Goal: Task Accomplishment & Management: Complete application form

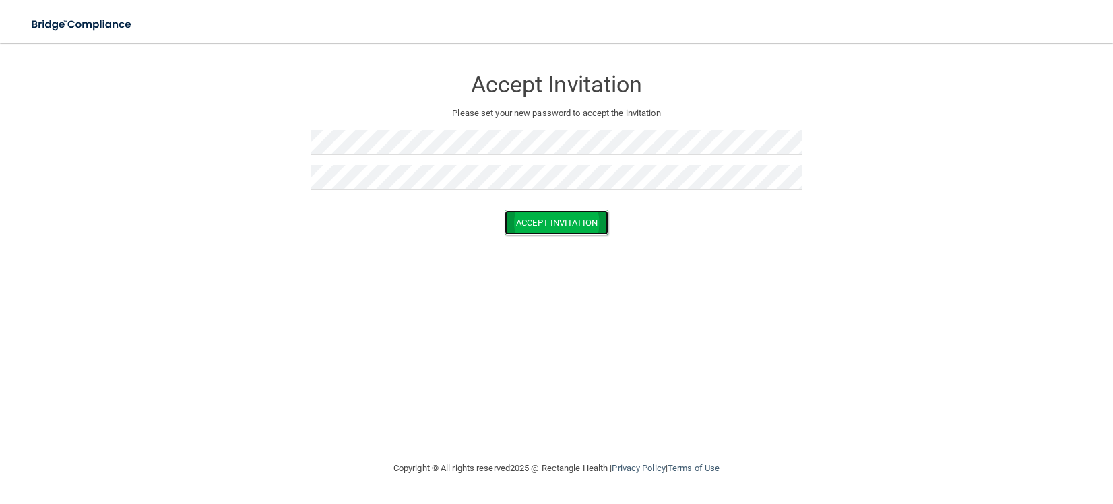
click at [547, 225] on button "Accept Invitation" at bounding box center [557, 222] width 104 height 25
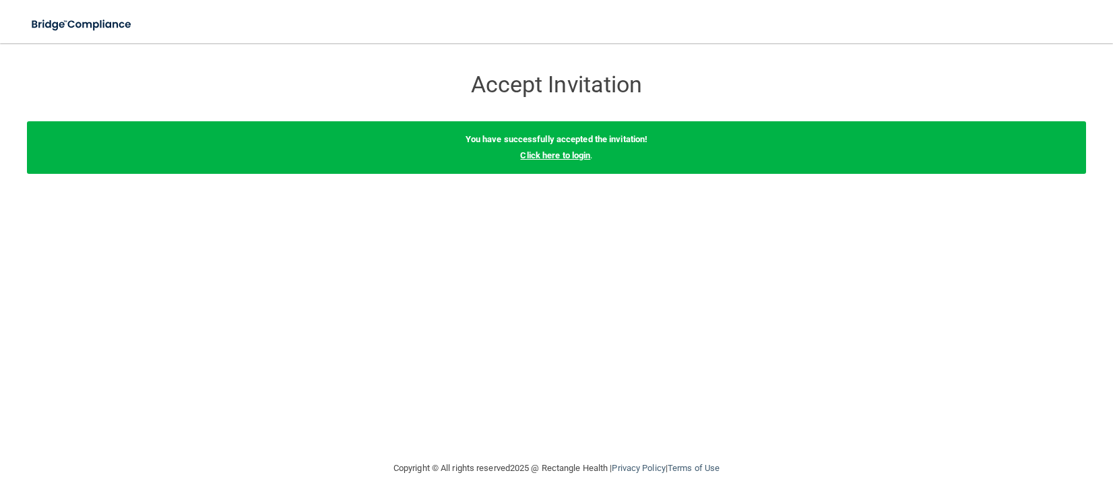
click at [573, 158] on link "Click here to login" at bounding box center [555, 155] width 70 height 10
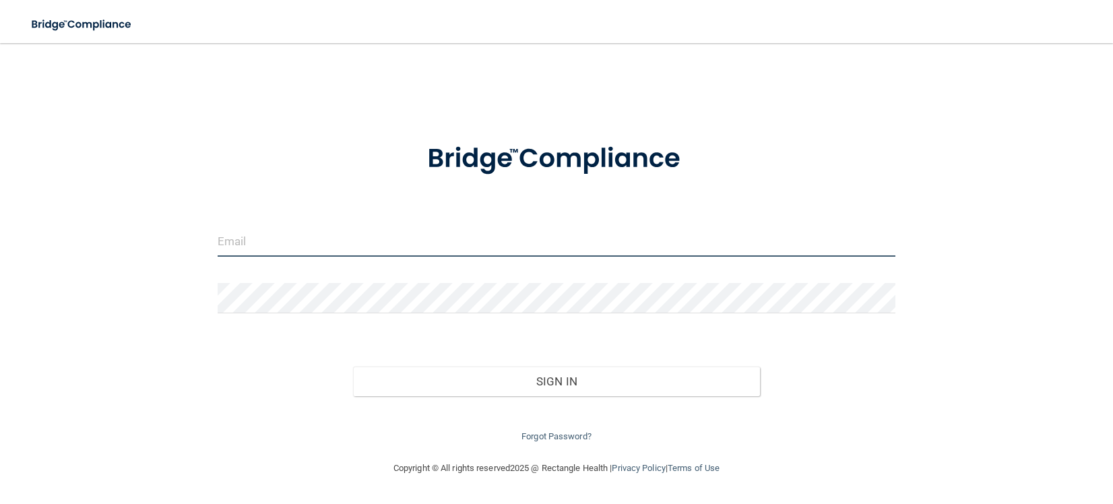
type input "[PERSON_NAME][EMAIL_ADDRESS][DOMAIN_NAME]"
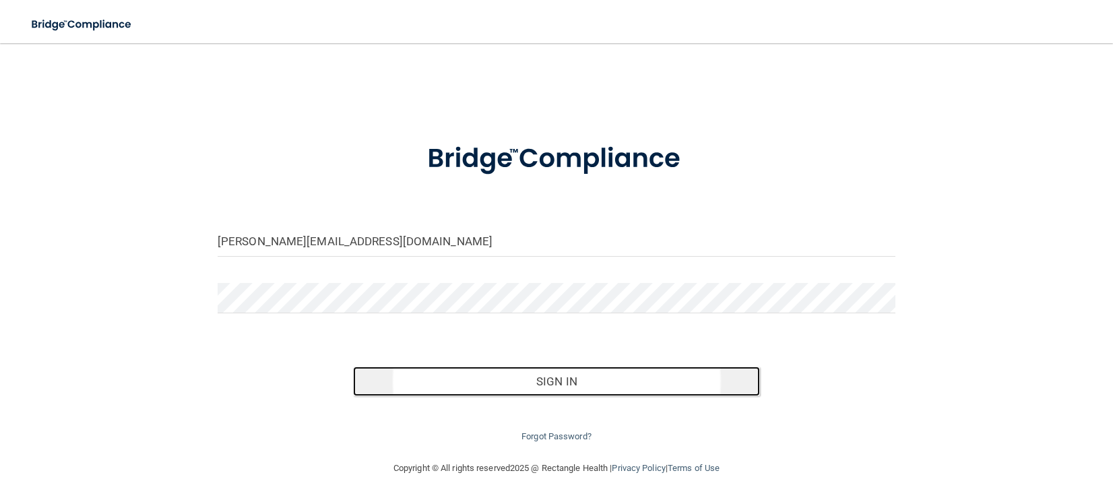
click at [557, 381] on button "Sign In" at bounding box center [556, 382] width 407 height 30
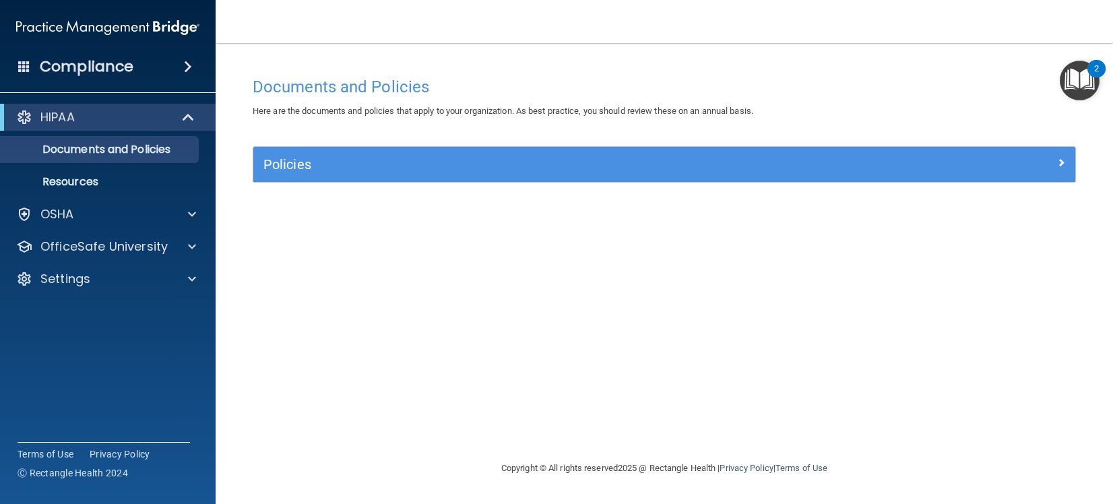
click at [106, 62] on h4 "Compliance" at bounding box center [87, 66] width 94 height 19
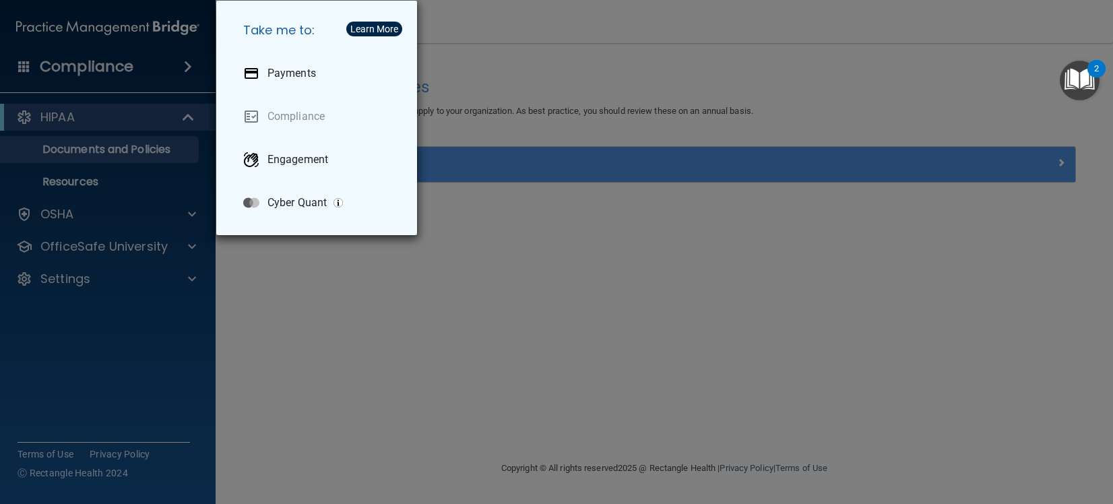
click at [69, 154] on div "Take me to: Payments Compliance Engagement Cyber Quant" at bounding box center [556, 252] width 1113 height 504
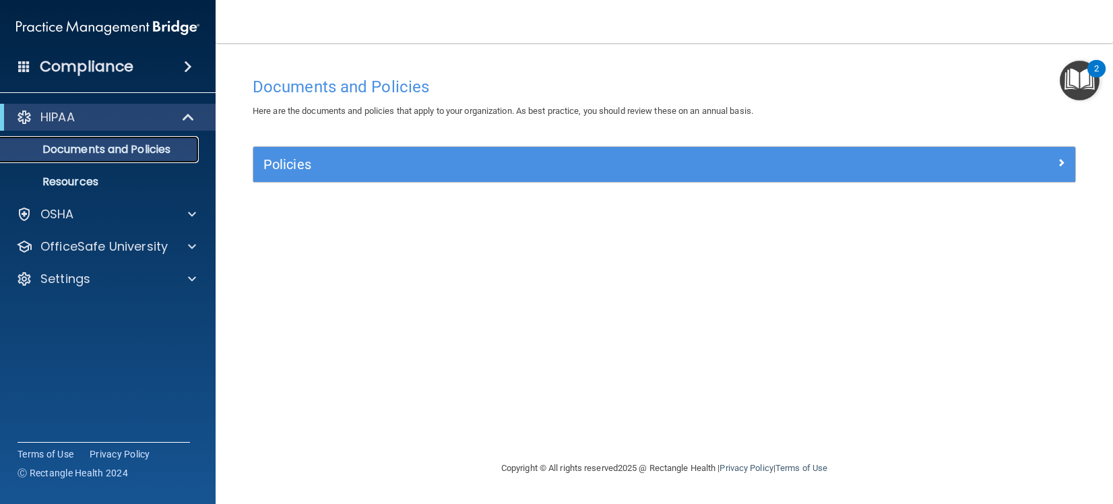
click at [95, 148] on p "Documents and Policies" at bounding box center [101, 149] width 184 height 13
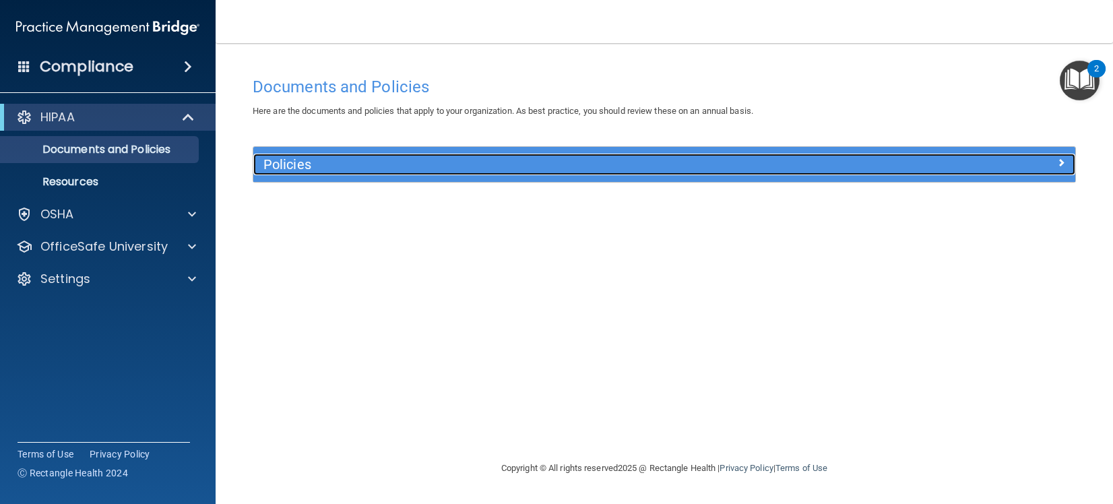
click at [472, 159] on h5 "Policies" at bounding box center [561, 164] width 596 height 15
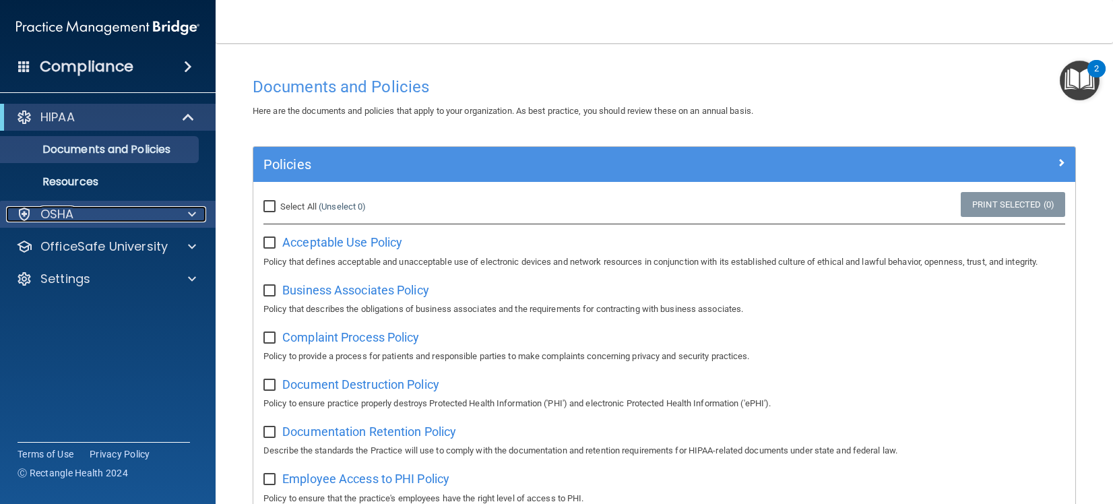
click at [185, 214] on div at bounding box center [190, 214] width 34 height 16
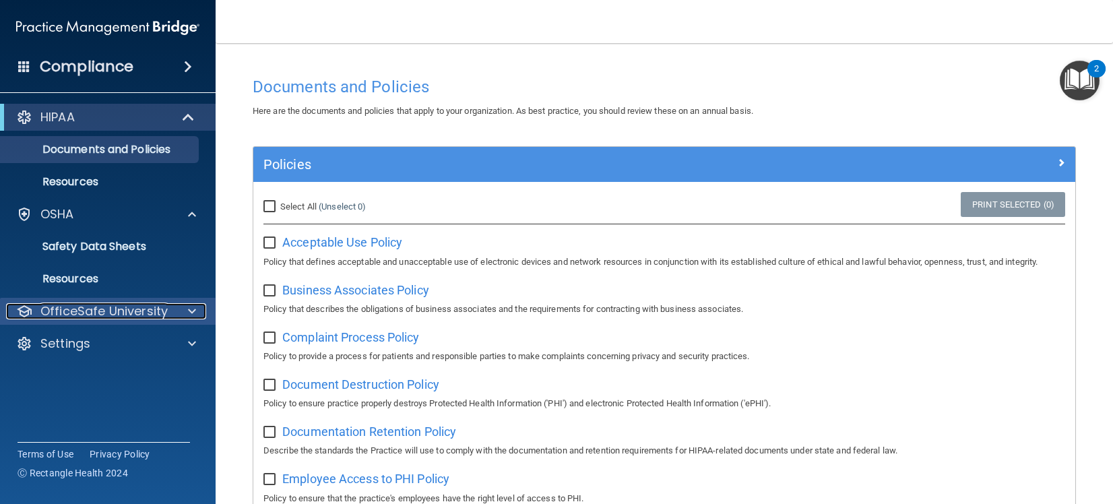
click at [188, 315] on span at bounding box center [192, 311] width 8 height 16
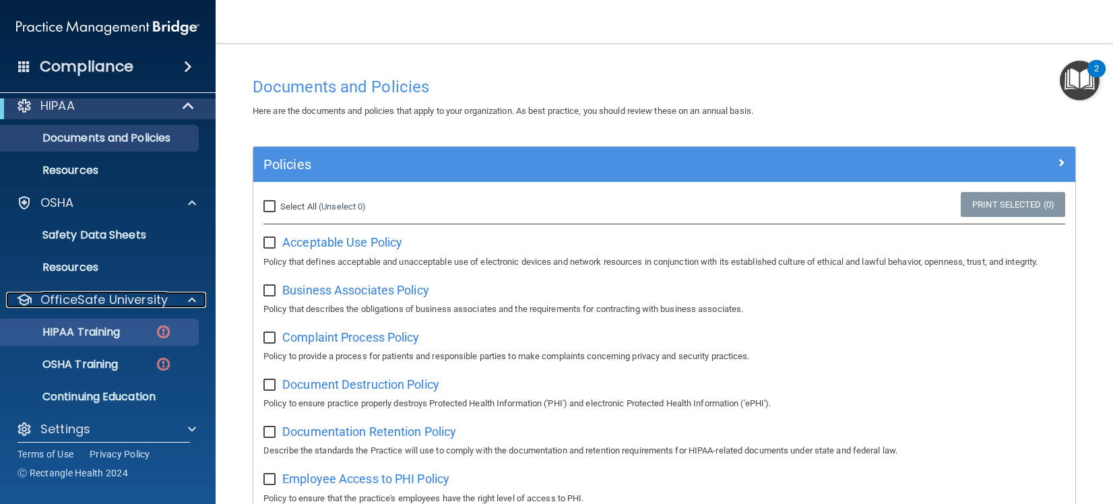
scroll to position [23, 0]
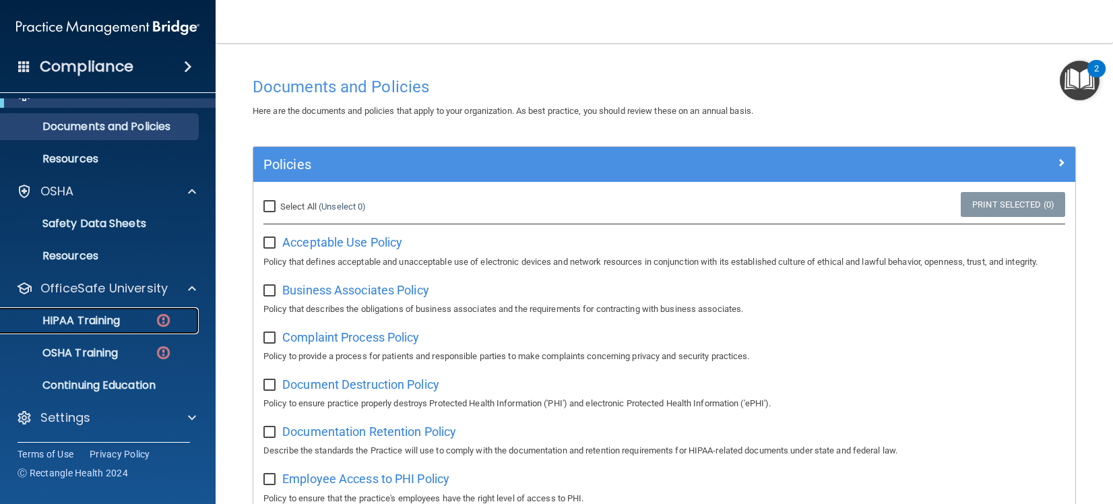
click at [96, 316] on p "HIPAA Training" at bounding box center [64, 320] width 111 height 13
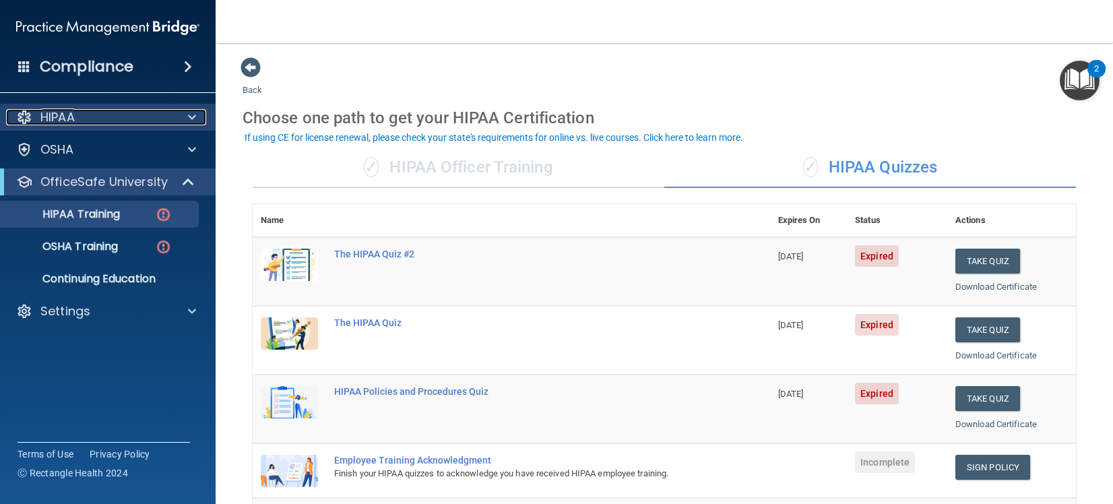
click at [102, 117] on div "HIPAA" at bounding box center [89, 117] width 167 height 16
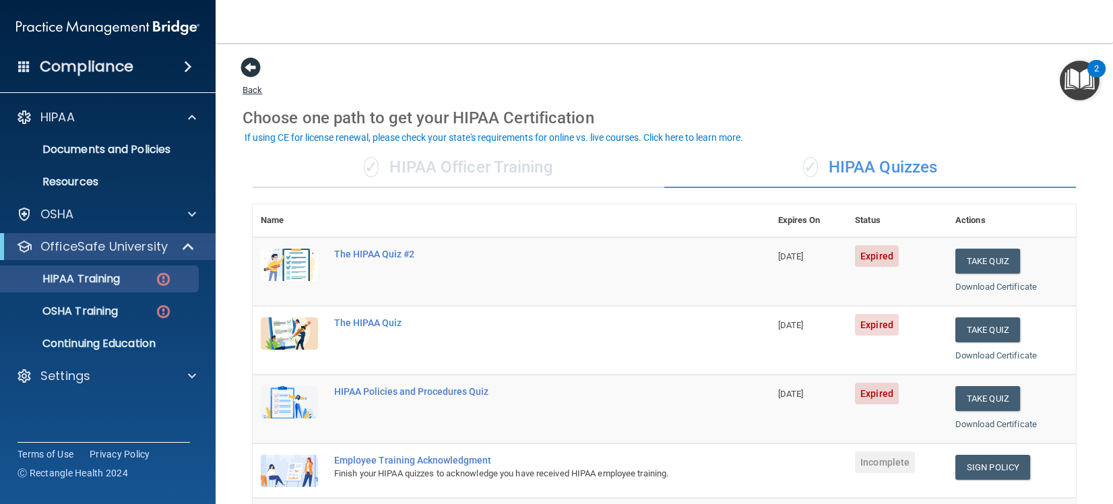
click at [254, 71] on span at bounding box center [251, 67] width 20 height 20
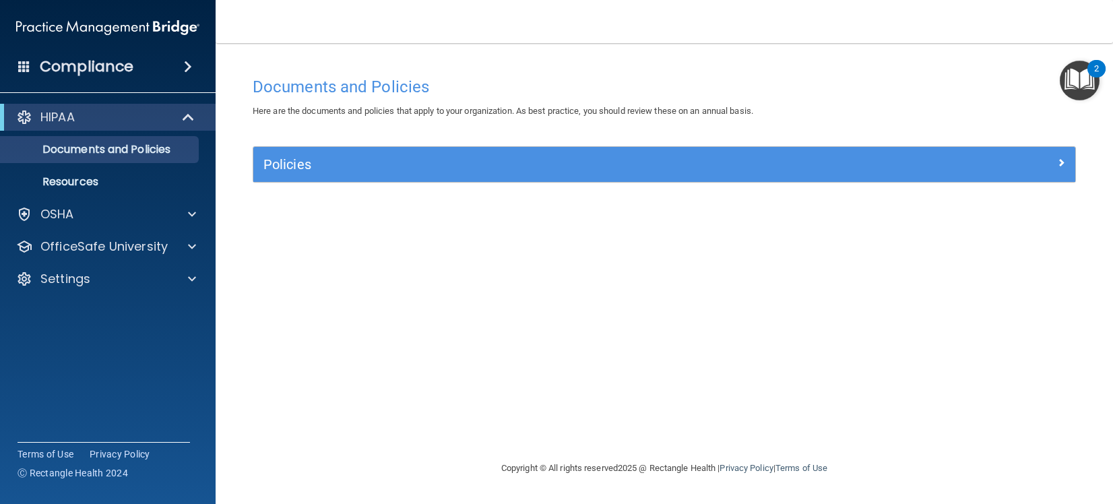
click at [1096, 69] on div "2" at bounding box center [1096, 78] width 5 height 18
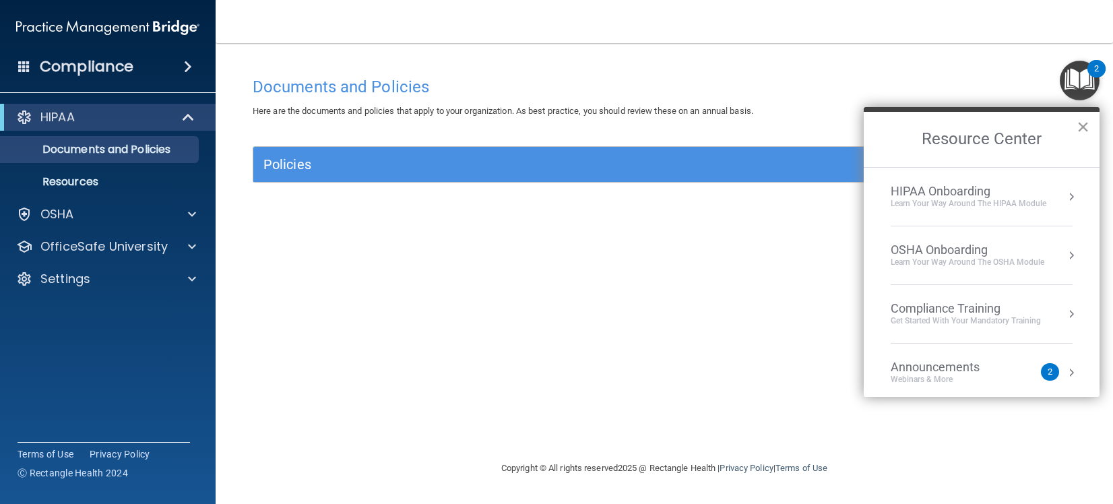
click at [1086, 129] on button "×" at bounding box center [1083, 127] width 13 height 22
